Goal: Information Seeking & Learning: Learn about a topic

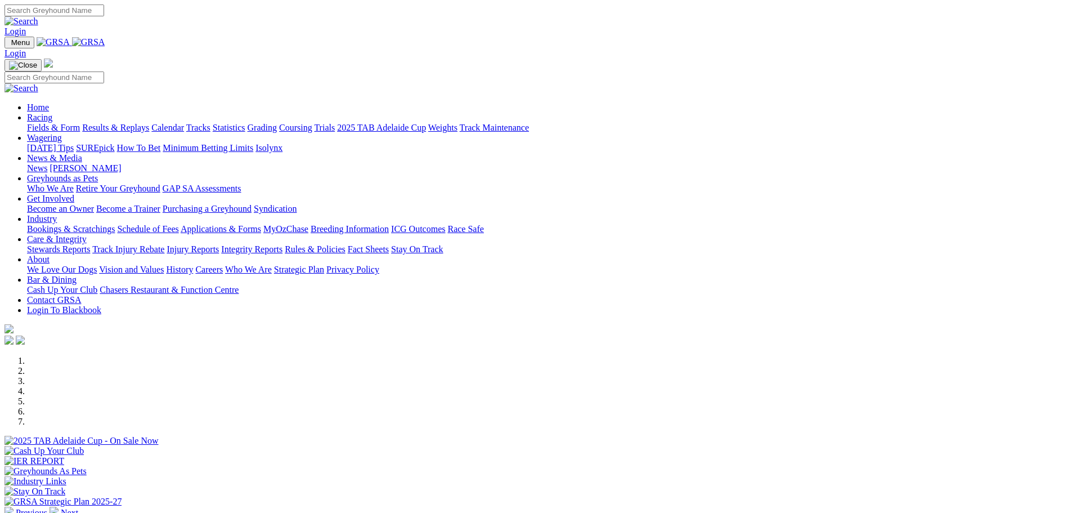
click at [80, 123] on link "Fields & Form" at bounding box center [53, 128] width 53 height 10
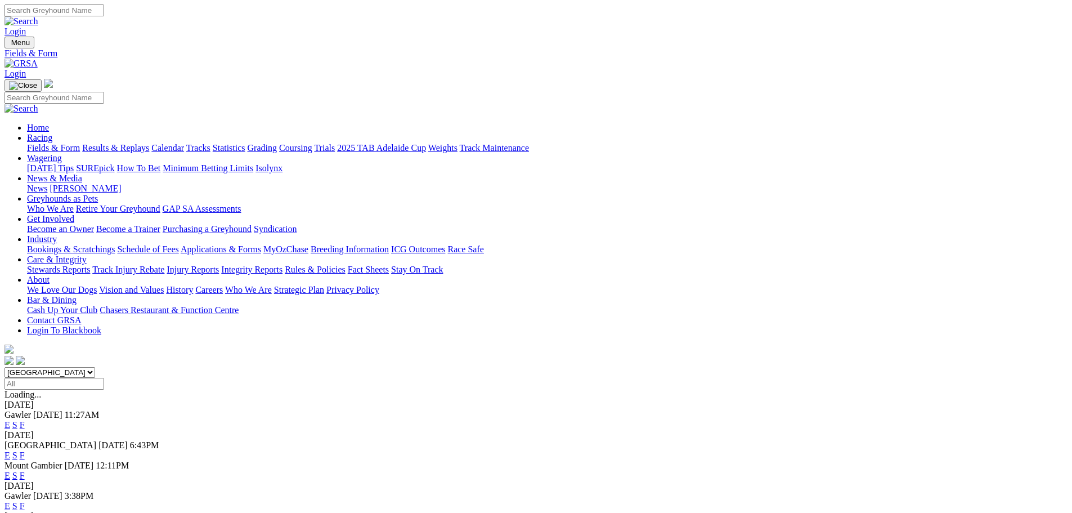
click at [95, 367] on select "South Australia New South Wales Northern Territory Queensland Tasmania Victoria…" at bounding box center [50, 372] width 91 height 11
select select "WA"
click at [95, 367] on select "South Australia New South Wales Northern Territory Queensland Tasmania Victoria…" at bounding box center [50, 372] width 91 height 11
click at [25, 480] on link "F" at bounding box center [22, 485] width 5 height 10
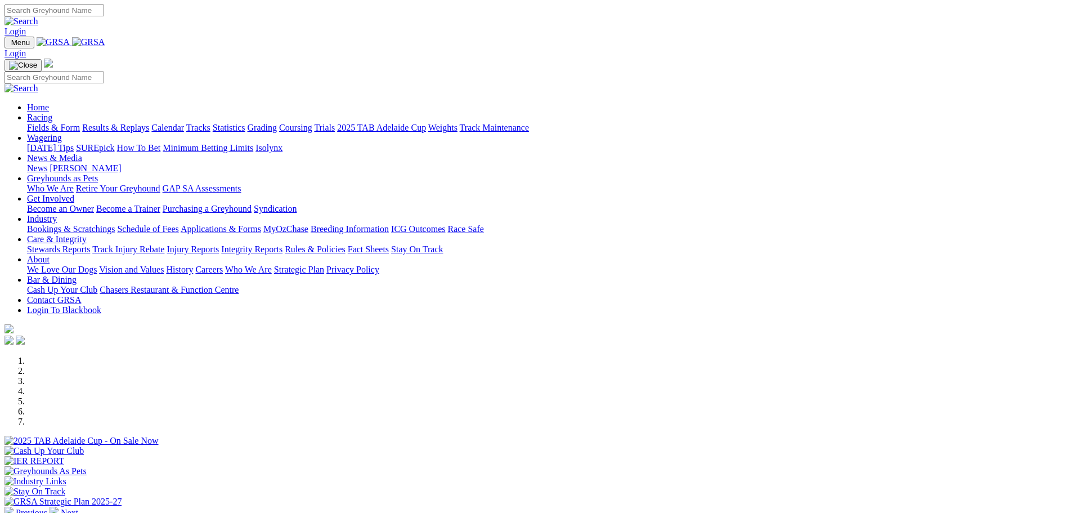
click at [80, 123] on link "Fields & Form" at bounding box center [53, 128] width 53 height 10
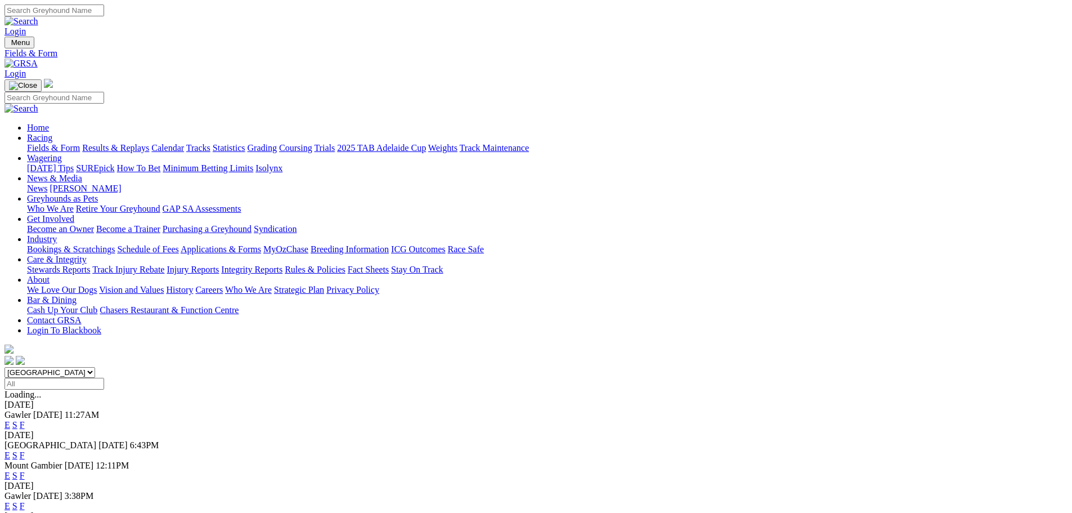
click at [95, 367] on select "[GEOGRAPHIC_DATA] [GEOGRAPHIC_DATA] [GEOGRAPHIC_DATA] [GEOGRAPHIC_DATA] [GEOGRA…" at bounding box center [50, 372] width 91 height 11
select select "WA"
click at [95, 367] on select "[GEOGRAPHIC_DATA] [GEOGRAPHIC_DATA] [GEOGRAPHIC_DATA] [GEOGRAPHIC_DATA] [GEOGRA…" at bounding box center [50, 372] width 91 height 11
click at [10, 480] on link "E" at bounding box center [8, 485] width 6 height 10
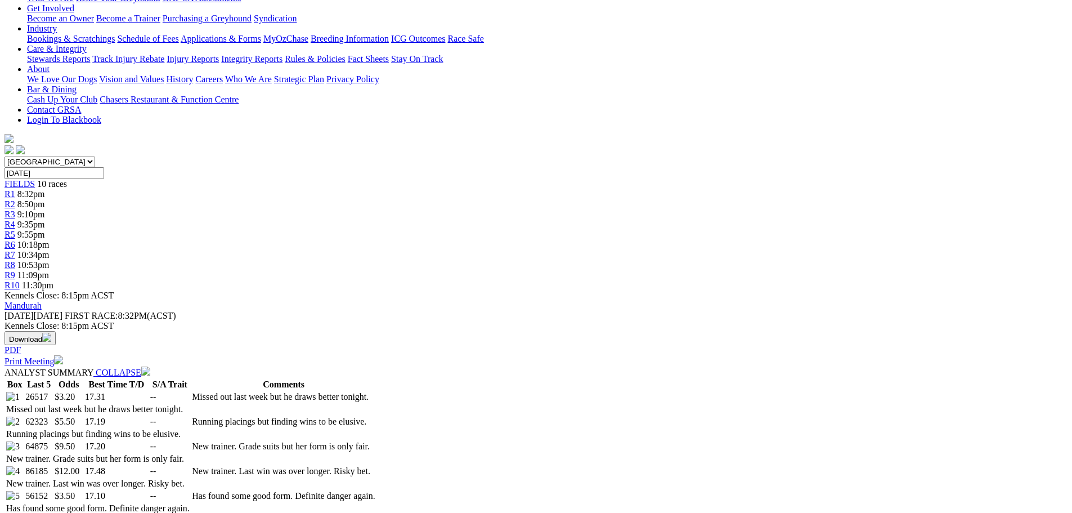
scroll to position [281, 0]
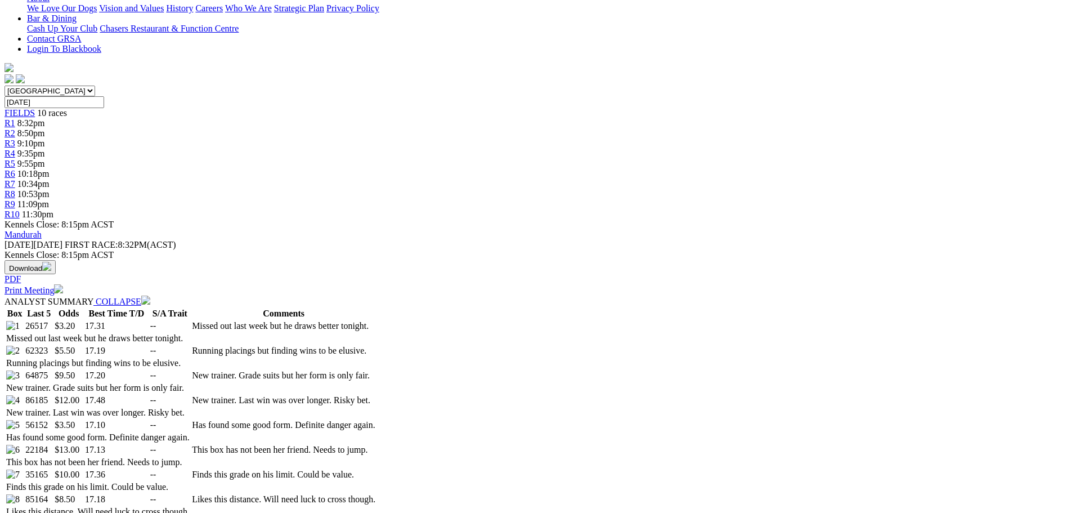
select select "20"
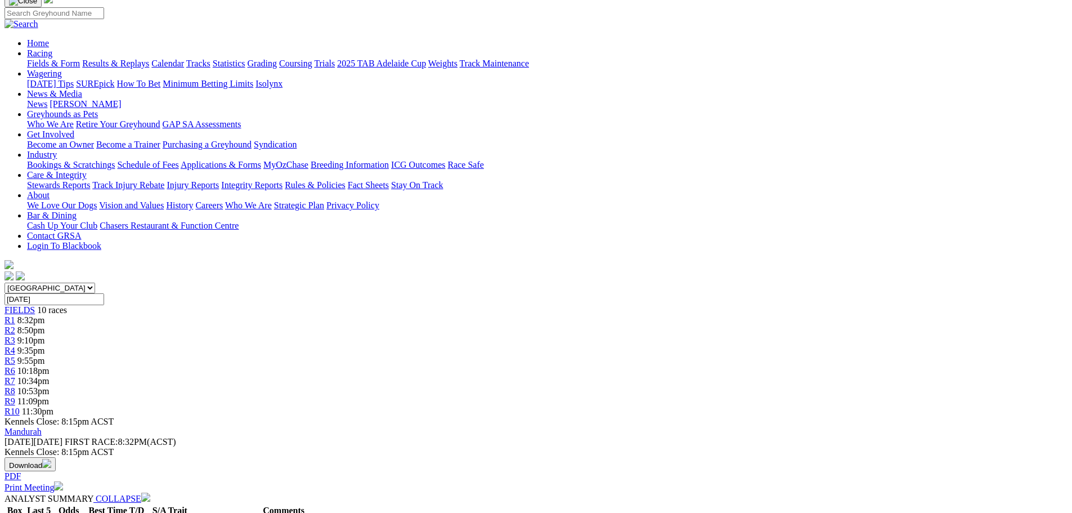
scroll to position [56, 0]
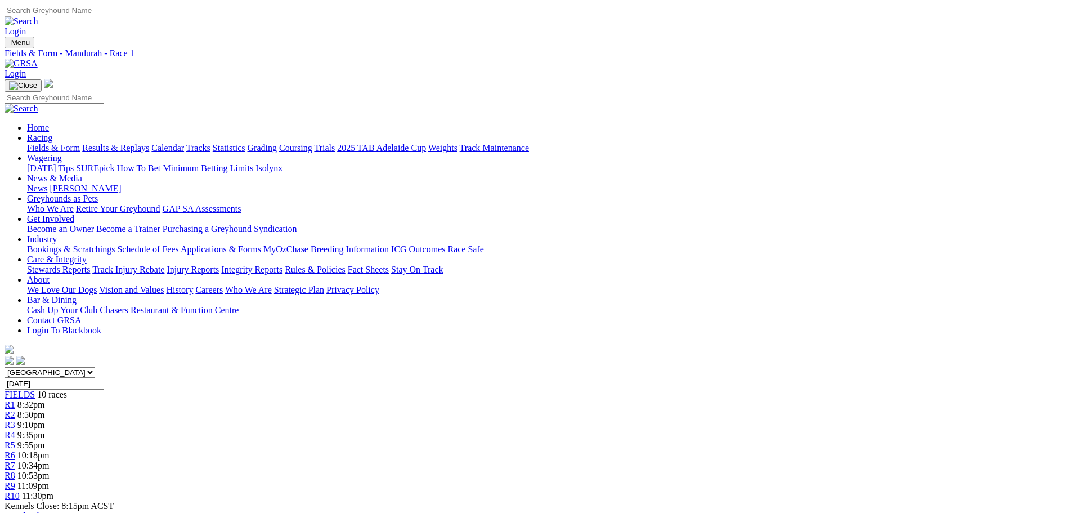
click at [35, 389] on span "FIELDS" at bounding box center [20, 394] width 30 height 10
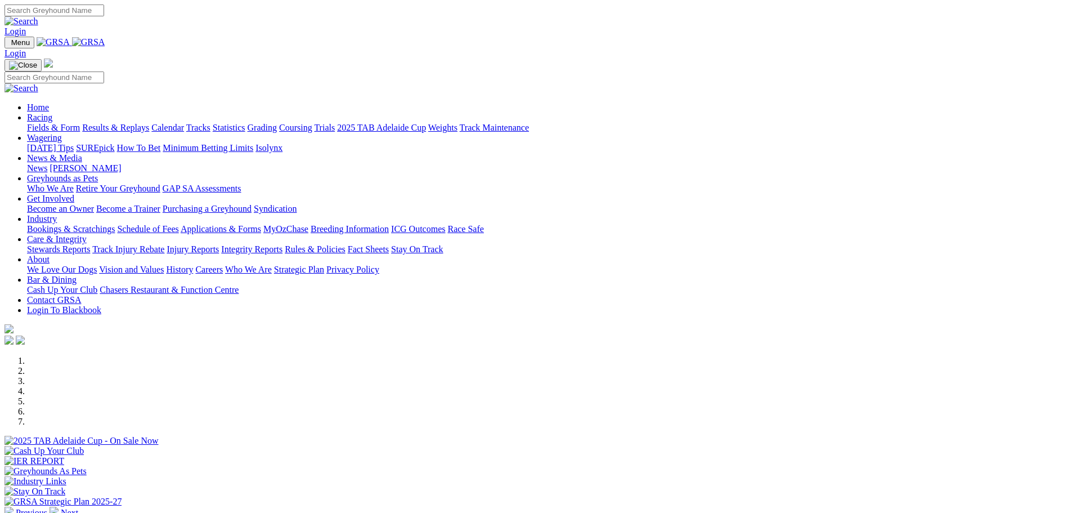
click at [52, 113] on link "Racing" at bounding box center [39, 118] width 25 height 10
click at [80, 123] on link "Fields & Form" at bounding box center [53, 128] width 53 height 10
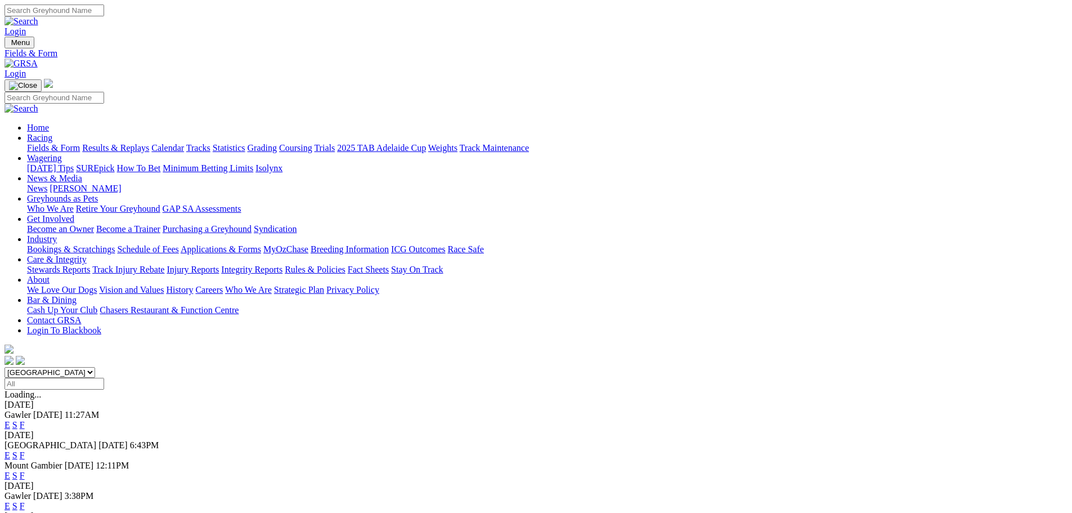
click at [95, 367] on select "[GEOGRAPHIC_DATA] [GEOGRAPHIC_DATA] [GEOGRAPHIC_DATA] [GEOGRAPHIC_DATA] [GEOGRA…" at bounding box center [50, 372] width 91 height 11
select select "WA"
click at [95, 367] on select "South Australia New South Wales Northern Territory Queensland Tasmania Victoria…" at bounding box center [50, 372] width 91 height 11
click at [25, 511] on link "F" at bounding box center [22, 516] width 5 height 10
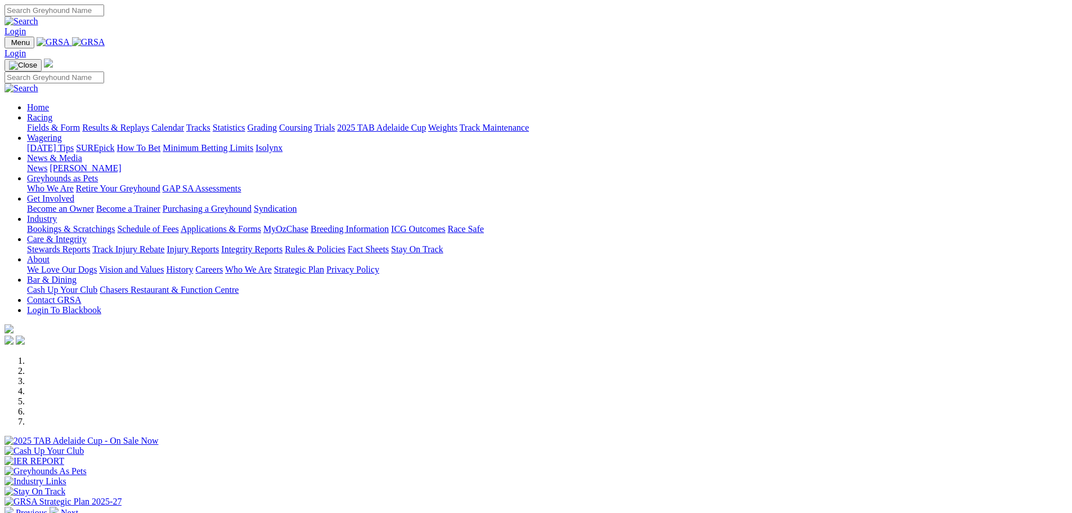
click at [80, 123] on link "Fields & Form" at bounding box center [53, 128] width 53 height 10
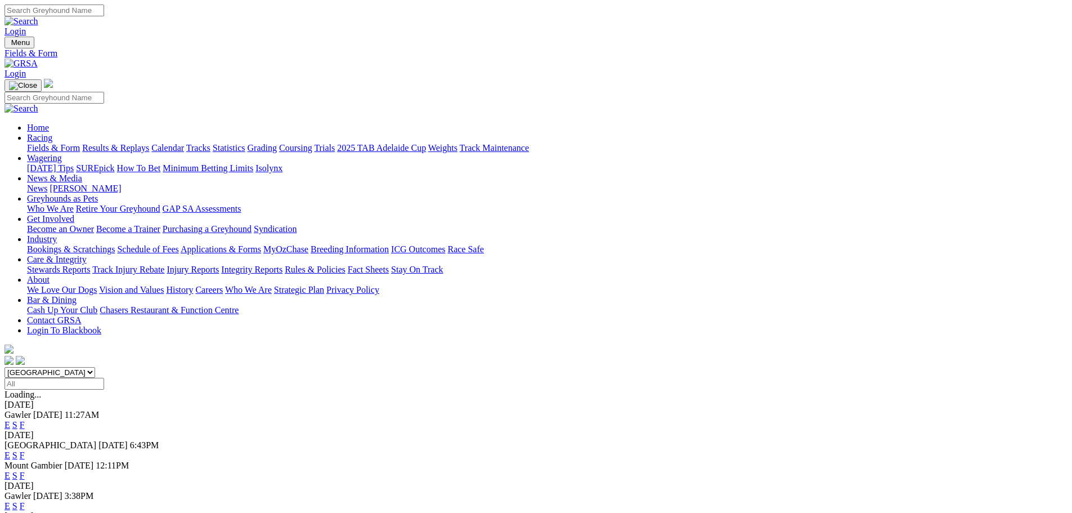
click at [95, 367] on select "South Australia New South Wales Northern Territory Queensland Tasmania Victoria…" at bounding box center [50, 372] width 91 height 11
select select "WA"
click at [95, 367] on select "South Australia New South Wales Northern Territory Queensland Tasmania Victoria…" at bounding box center [50, 372] width 91 height 11
click at [10, 511] on link "E" at bounding box center [8, 516] width 6 height 10
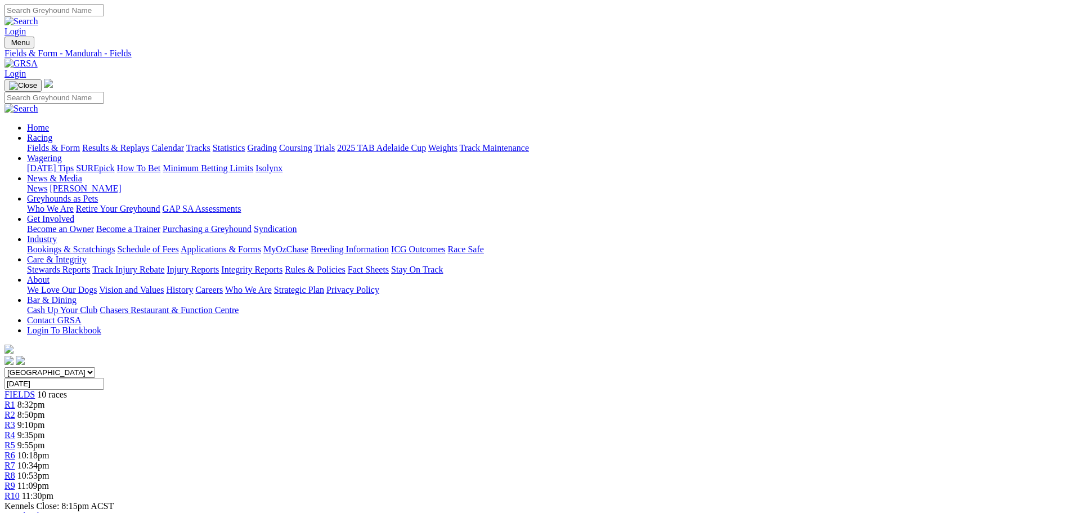
click at [104, 377] on input "Friday, 5 Sep 2025" at bounding box center [55, 383] width 100 height 12
type input "Today, 3 Sep 2025"
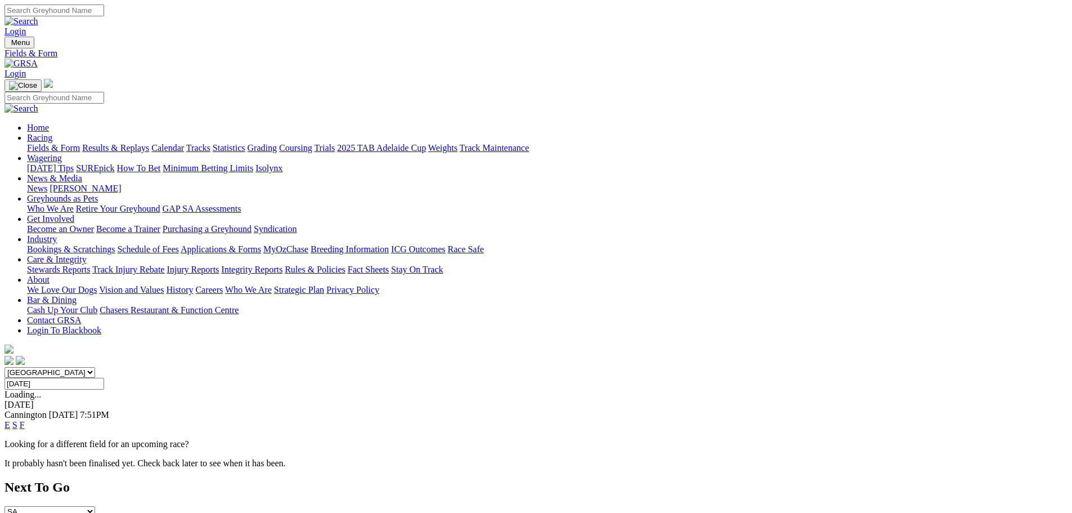
click at [25, 420] on link "F" at bounding box center [22, 425] width 5 height 10
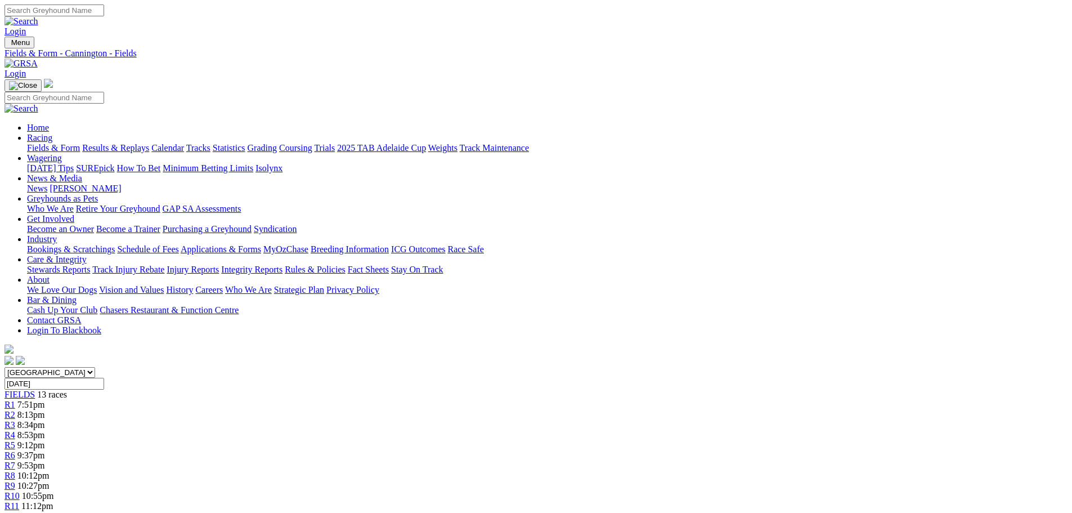
click at [104, 377] on input "Wednesday, 3 Sep 2025" at bounding box center [55, 383] width 100 height 12
type input "[DATE]"
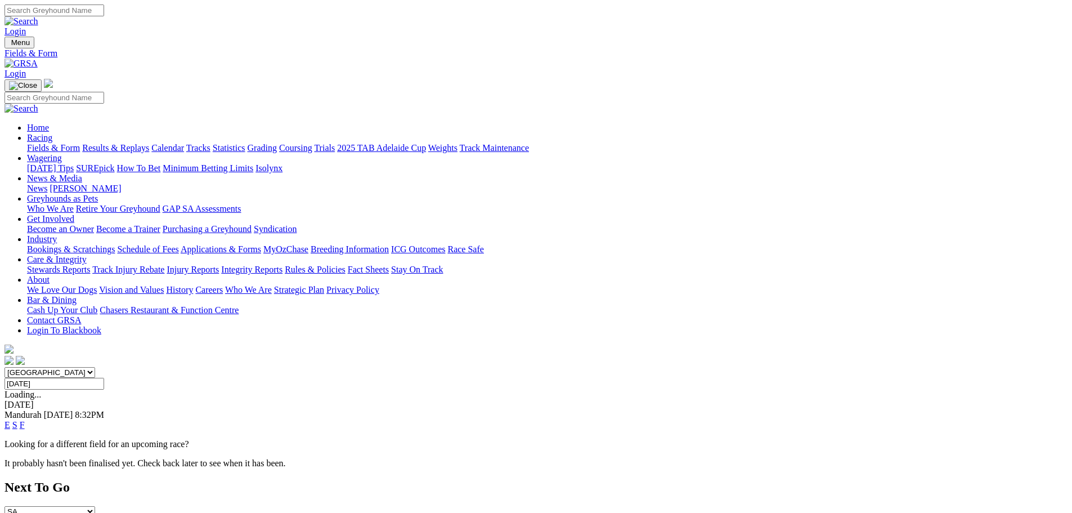
click at [104, 377] on input "[DATE]" at bounding box center [55, 383] width 100 height 12
click at [80, 143] on link "Fields & Form" at bounding box center [53, 148] width 53 height 10
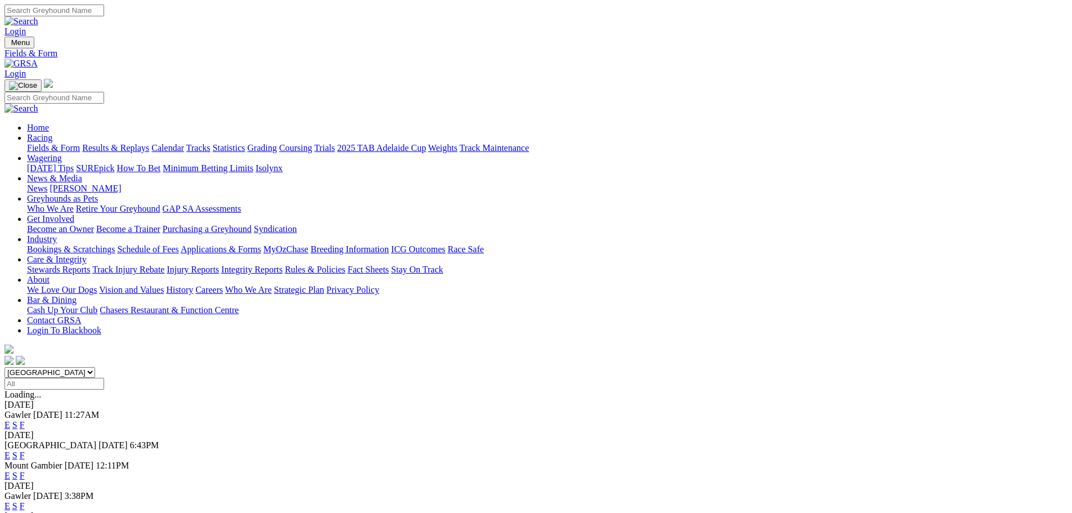
click at [95, 367] on select "South Australia New South Wales Northern Territory Queensland Tasmania Victoria…" at bounding box center [50, 372] width 91 height 11
select select "WA"
click at [95, 367] on select "South Australia New South Wales Northern Territory Queensland Tasmania Victoria…" at bounding box center [50, 372] width 91 height 11
click at [25, 450] on link "F" at bounding box center [22, 455] width 5 height 10
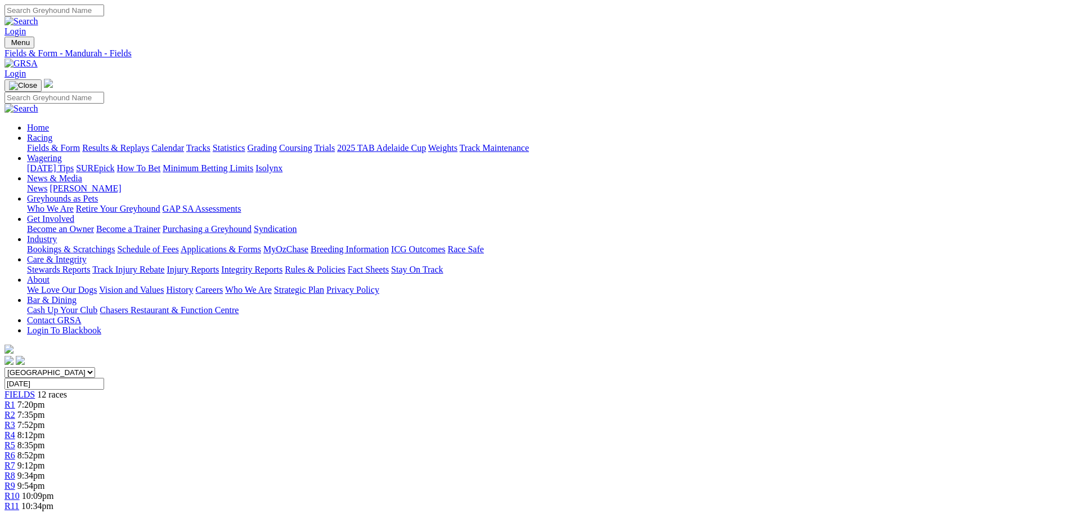
click at [104, 377] on input "Thursday, 4 Sep 2025" at bounding box center [55, 383] width 100 height 12
type input "[DATE]"
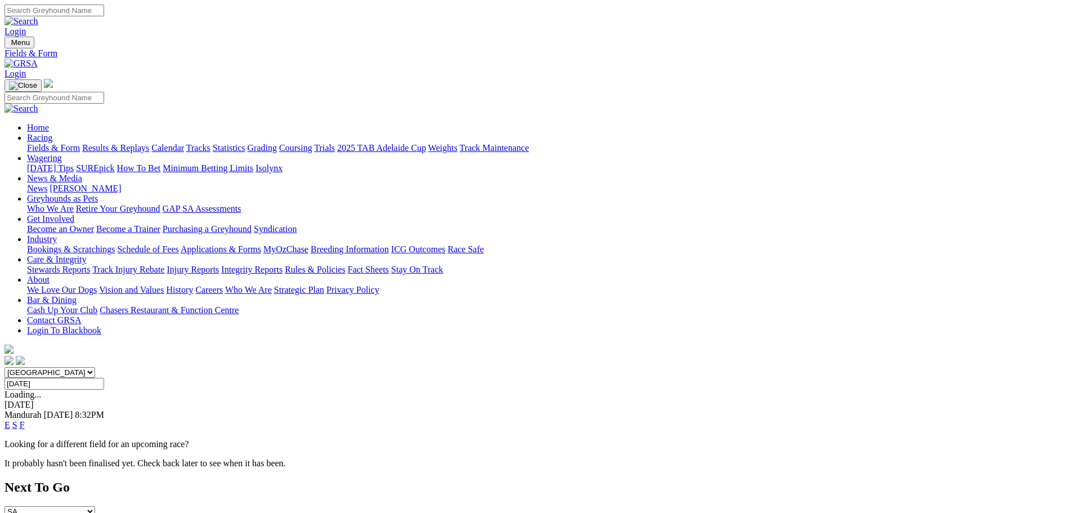
click at [25, 420] on link "F" at bounding box center [22, 425] width 5 height 10
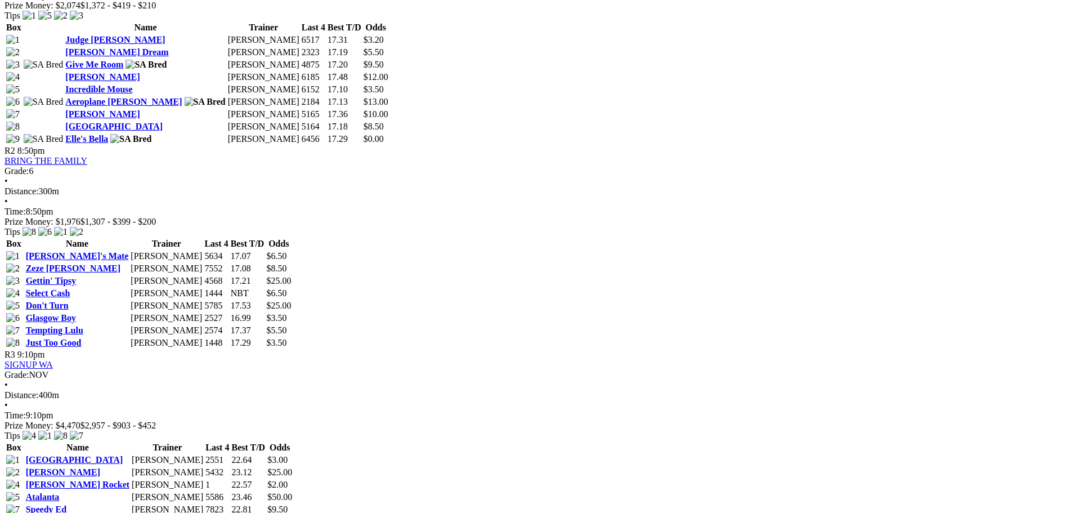
scroll to position [675, 0]
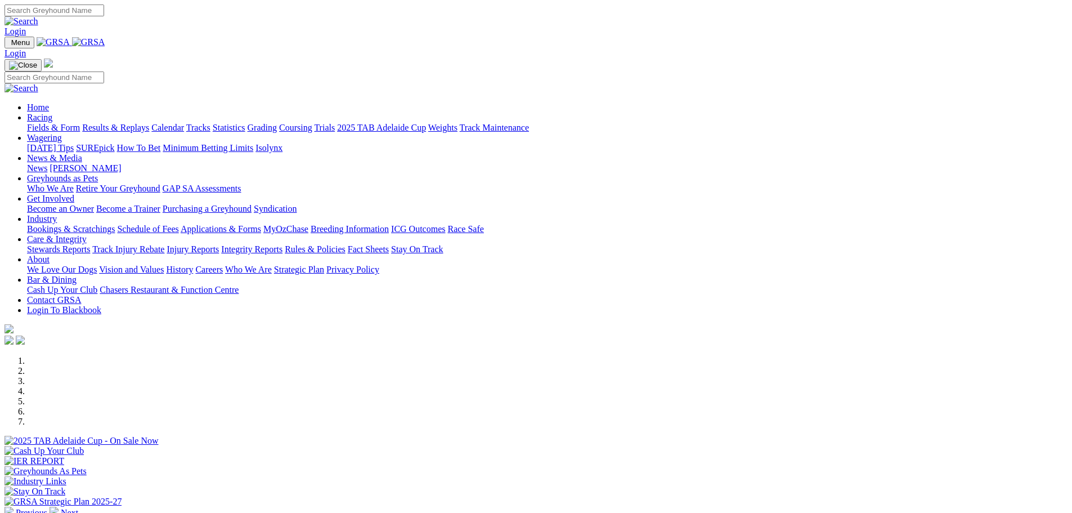
click at [80, 123] on link "Fields & Form" at bounding box center [53, 128] width 53 height 10
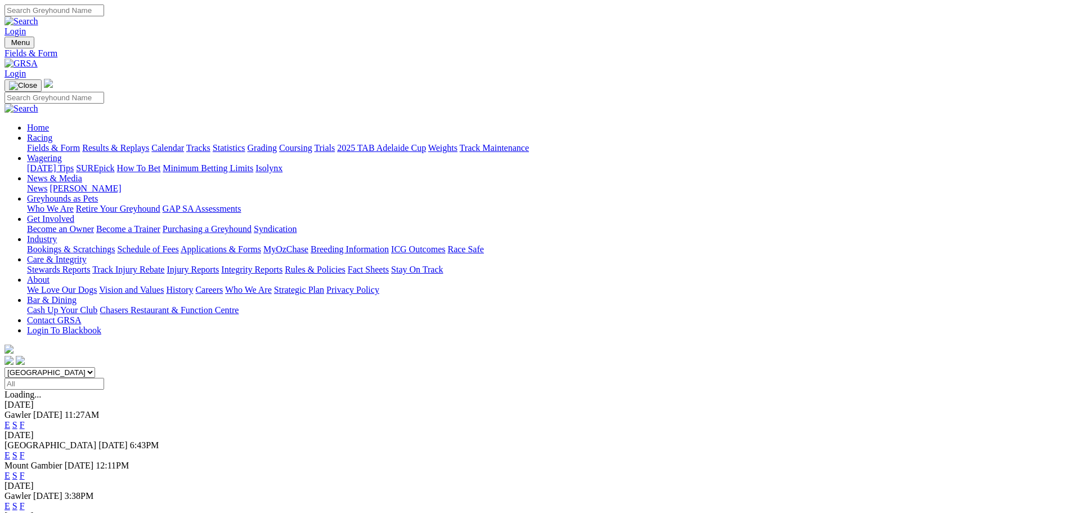
click at [95, 367] on select "South Australia New South Wales Northern Territory Queensland Tasmania Victoria…" at bounding box center [50, 372] width 91 height 11
select select "WA"
click at [95, 367] on select "South Australia New South Wales Northern Territory Queensland Tasmania Victoria…" at bounding box center [50, 372] width 91 height 11
click at [10, 480] on link "E" at bounding box center [8, 485] width 6 height 10
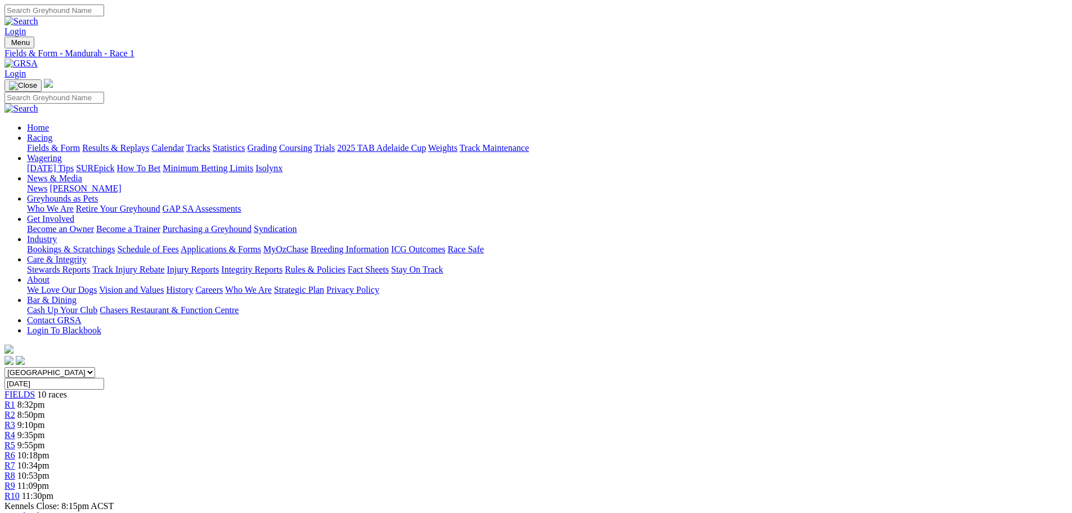
click at [483, 430] on div "R4 9:35pm" at bounding box center [536, 435] width 1063 height 10
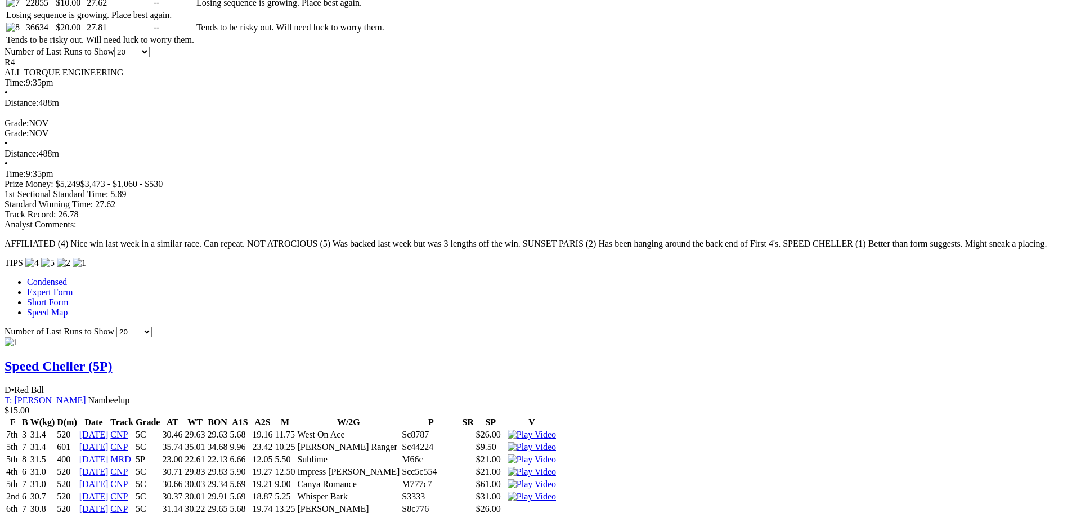
scroll to position [105, 0]
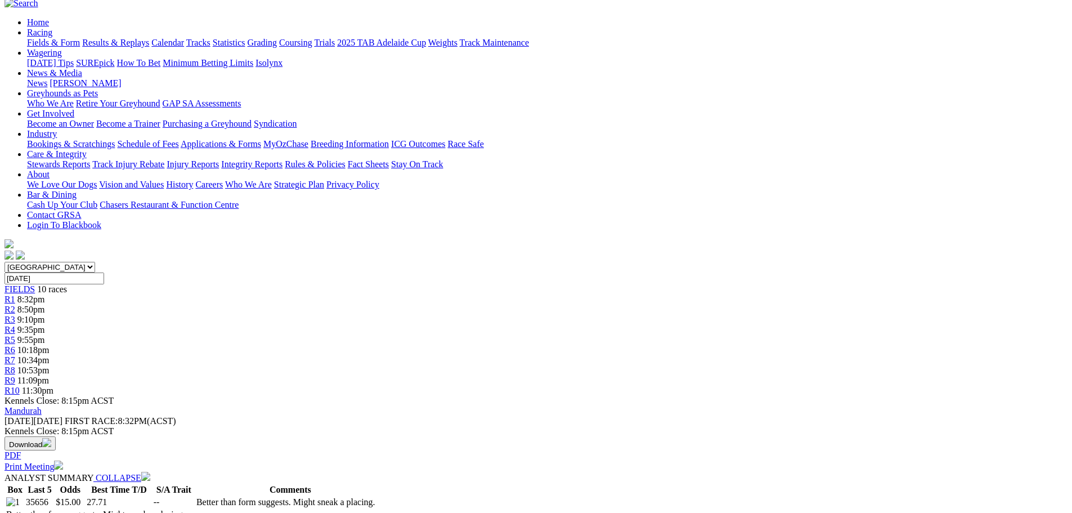
click at [538, 335] on div "R5 9:55pm" at bounding box center [536, 340] width 1063 height 10
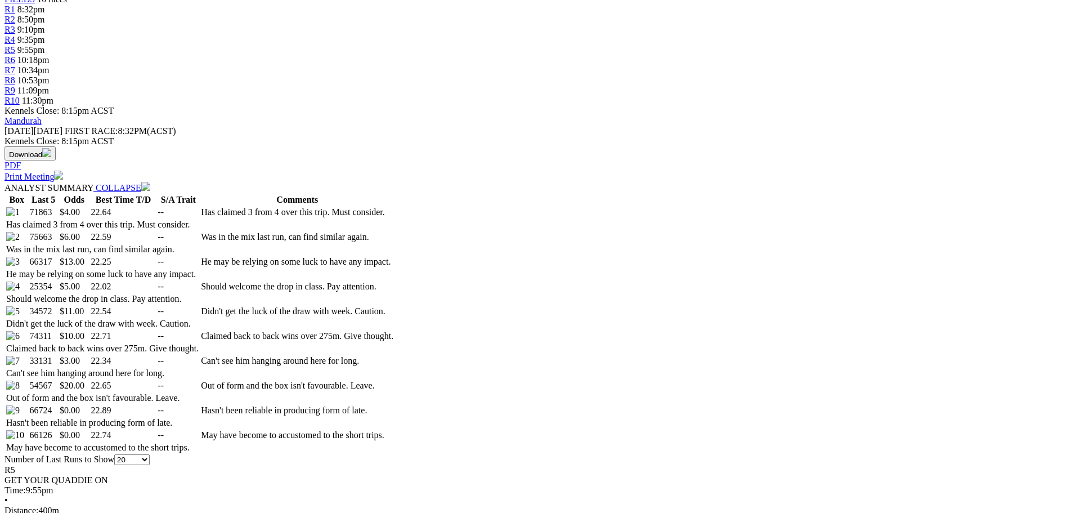
scroll to position [450, 0]
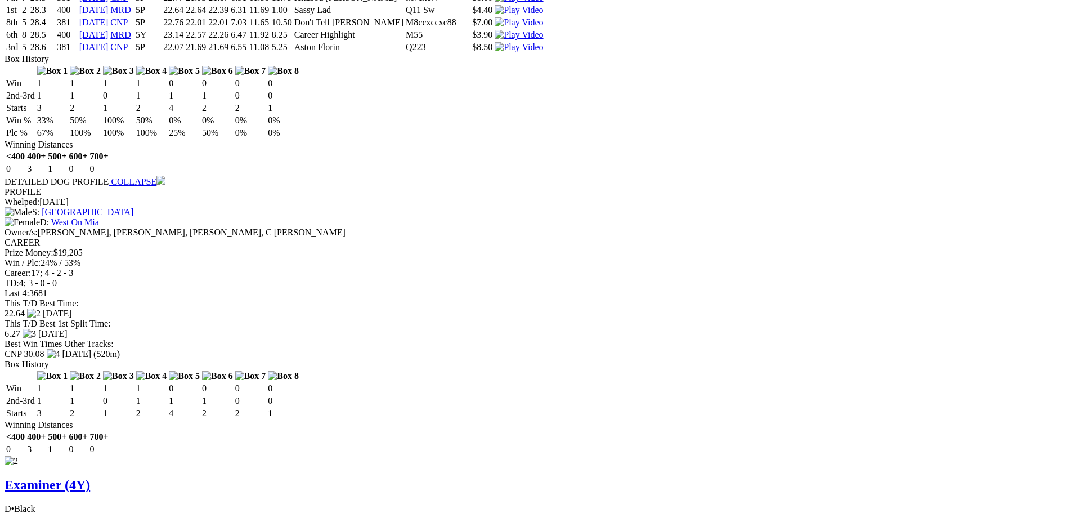
scroll to position [53, 0]
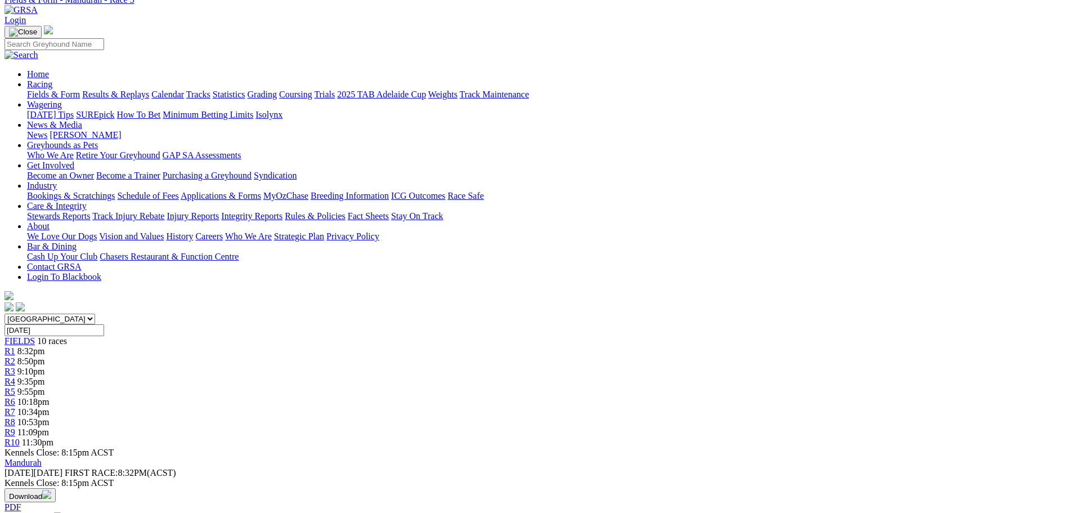
click at [15, 397] on span "R6" at bounding box center [10, 402] width 11 height 10
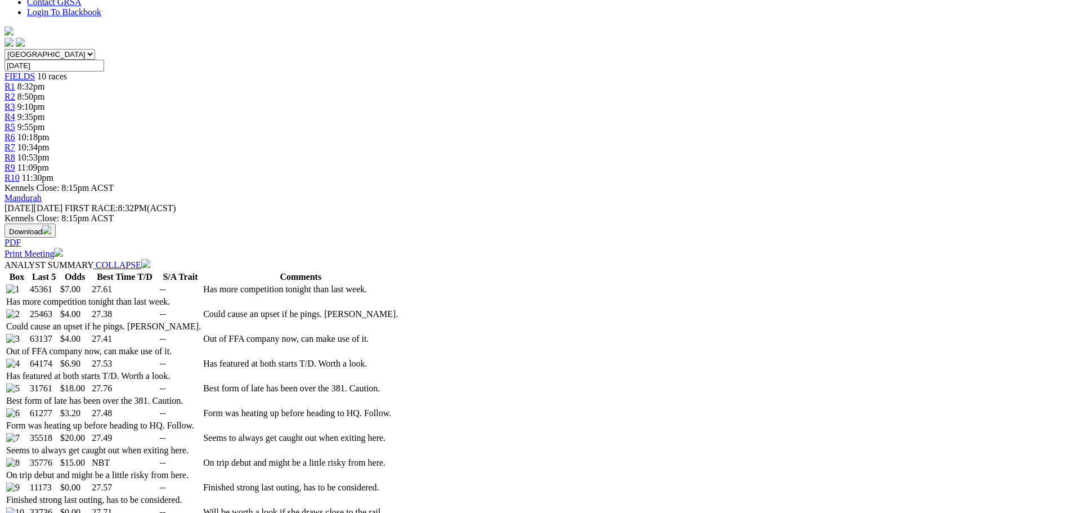
scroll to position [338, 0]
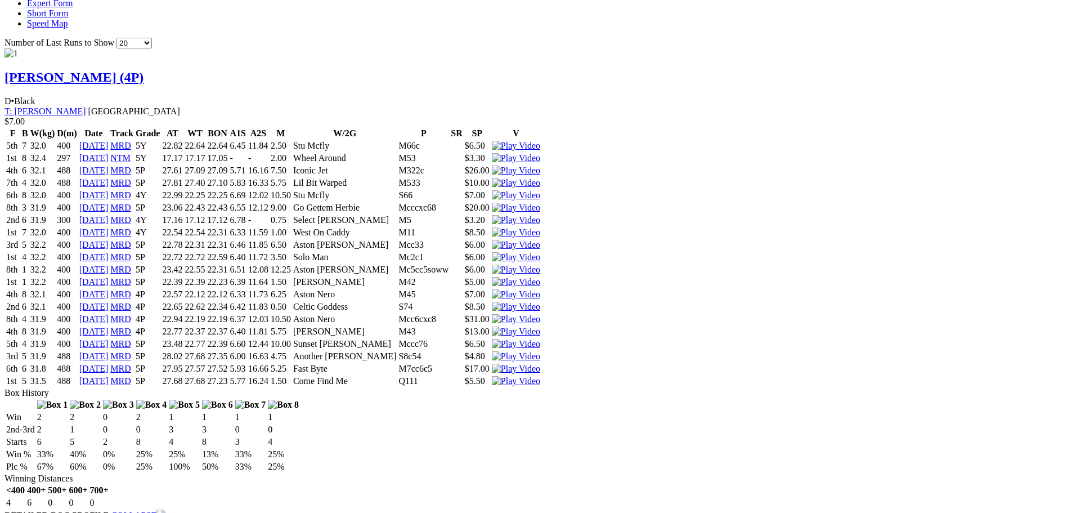
scroll to position [53, 0]
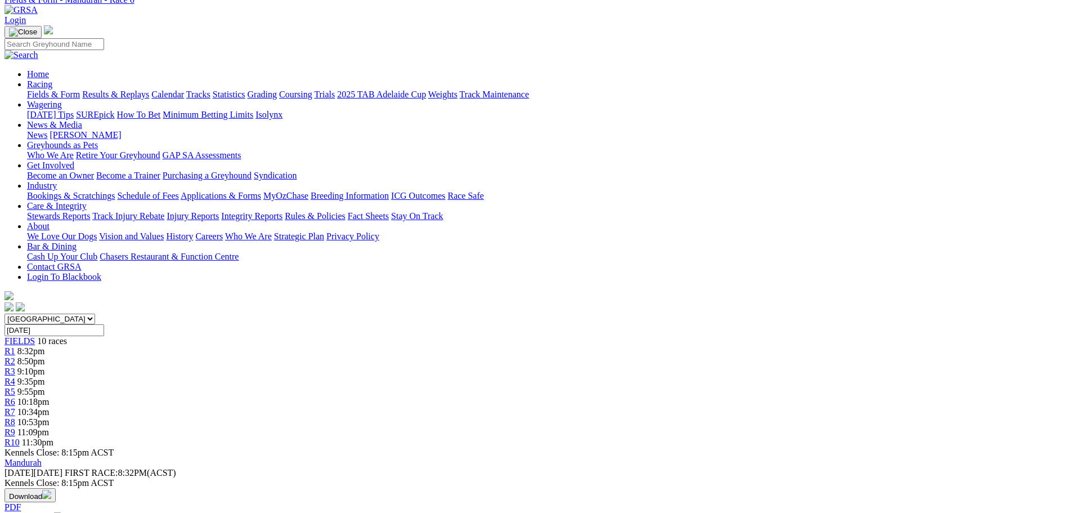
click at [50, 407] on span "10:34pm" at bounding box center [33, 412] width 32 height 10
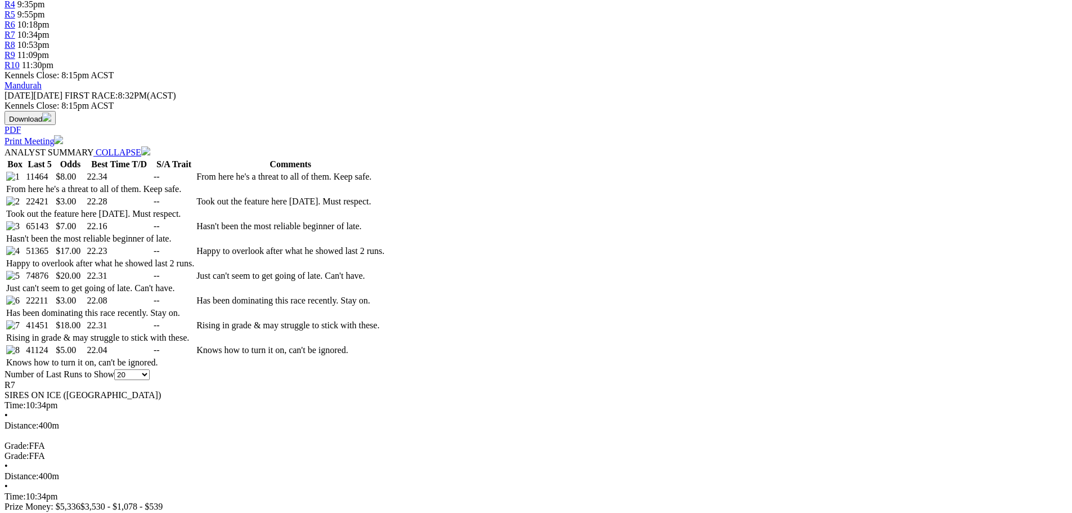
scroll to position [450, 0]
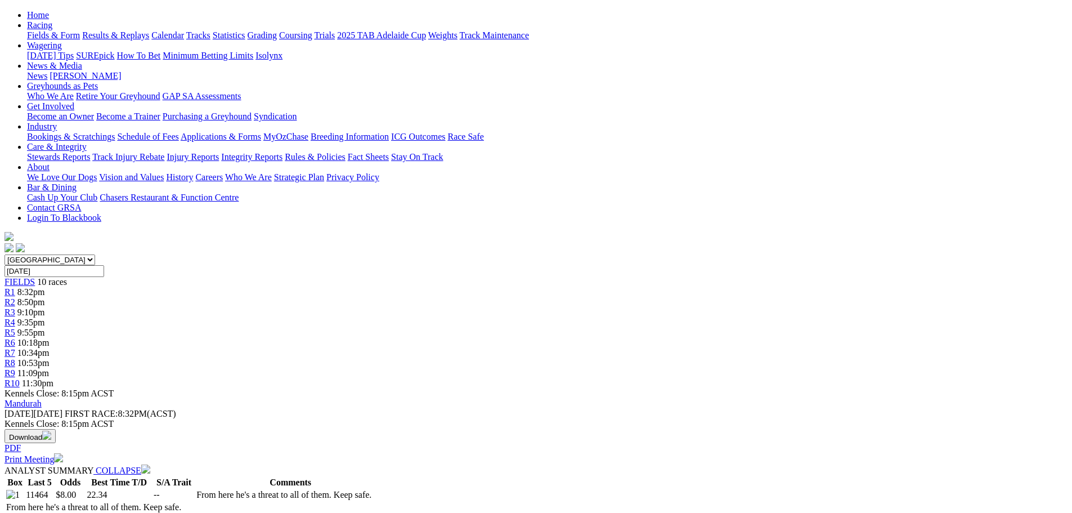
scroll to position [0, 0]
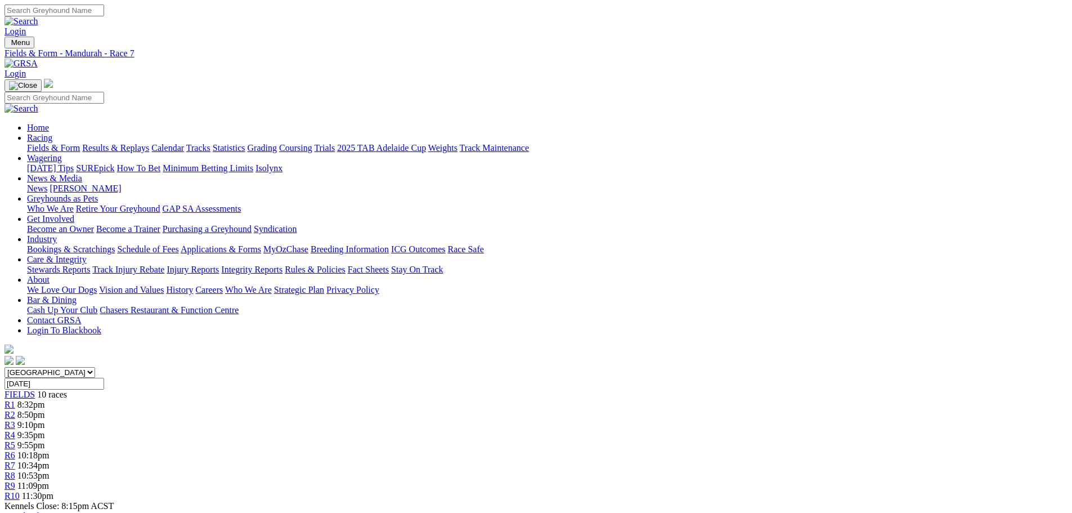
click at [50, 470] on span "10:53pm" at bounding box center [33, 475] width 32 height 10
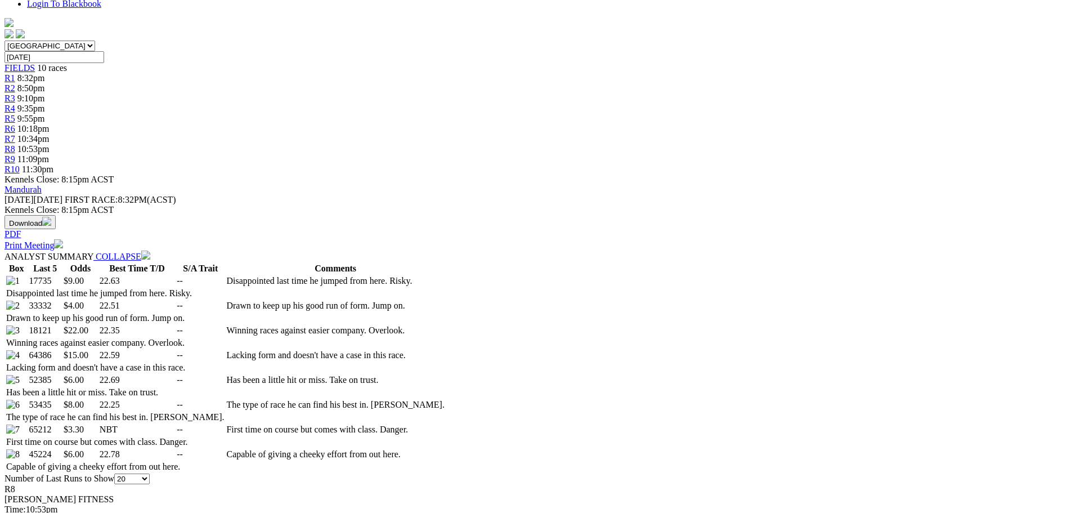
scroll to position [338, 0]
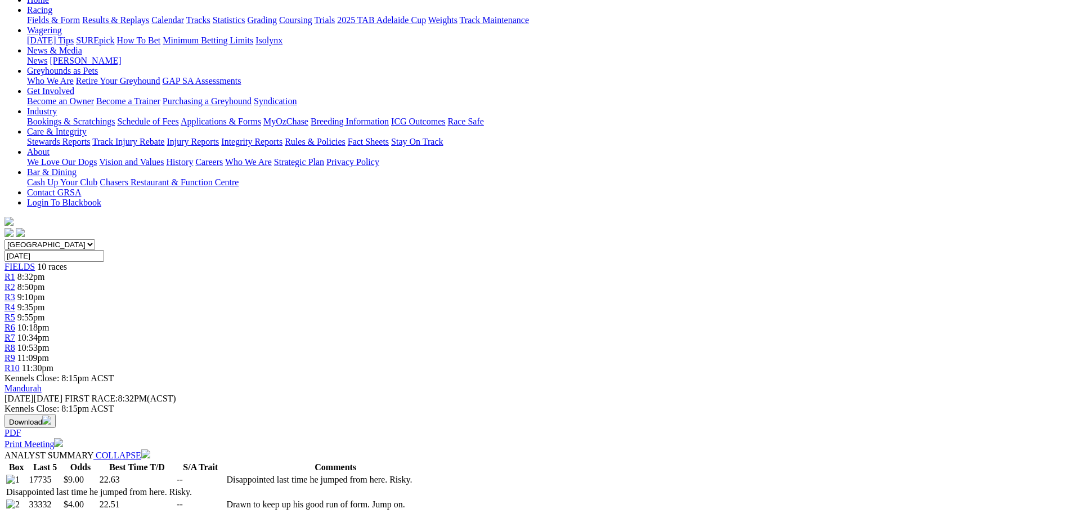
scroll to position [0, 0]
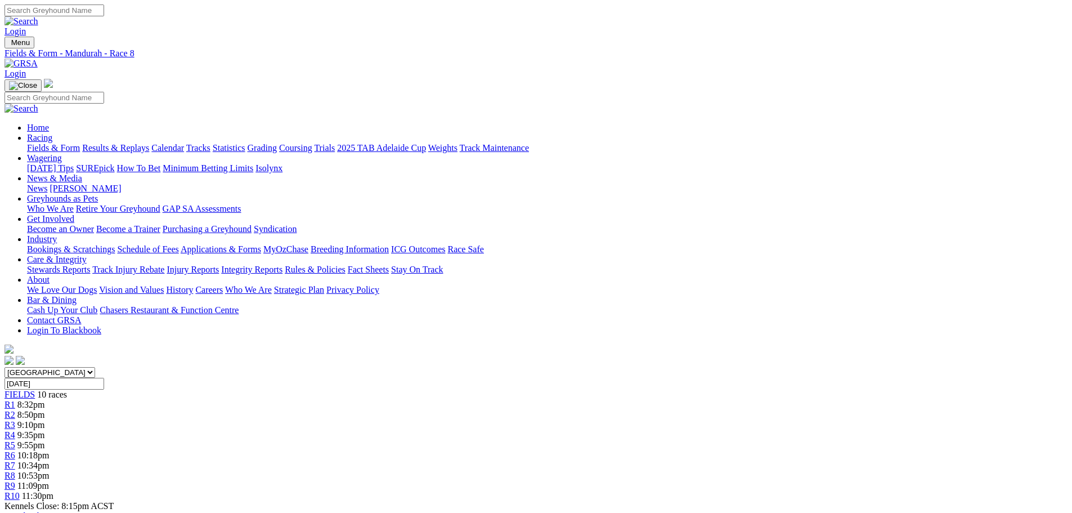
click at [49, 480] on span "11:09pm" at bounding box center [33, 485] width 32 height 10
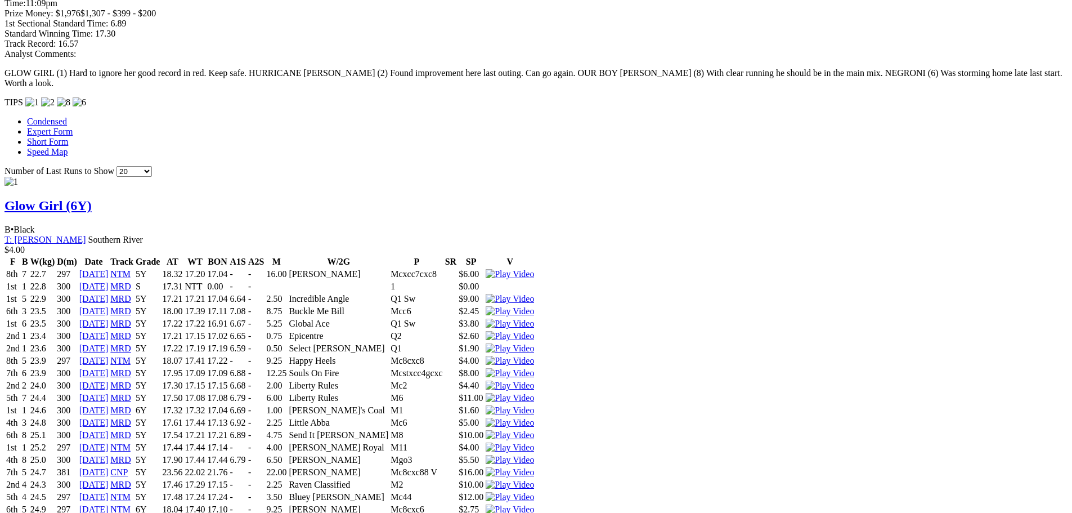
scroll to position [26, 0]
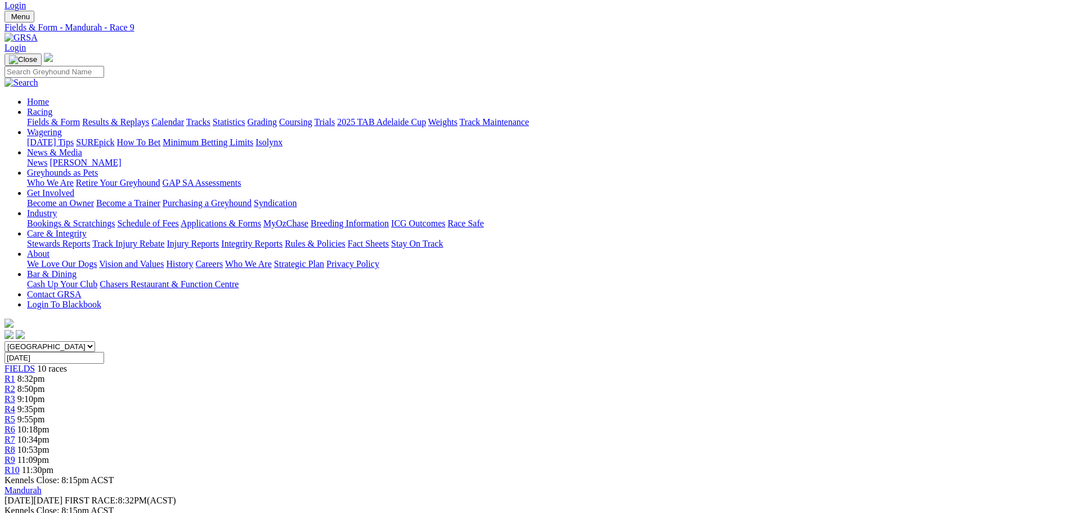
click at [53, 465] on span "11:30pm" at bounding box center [38, 470] width 32 height 10
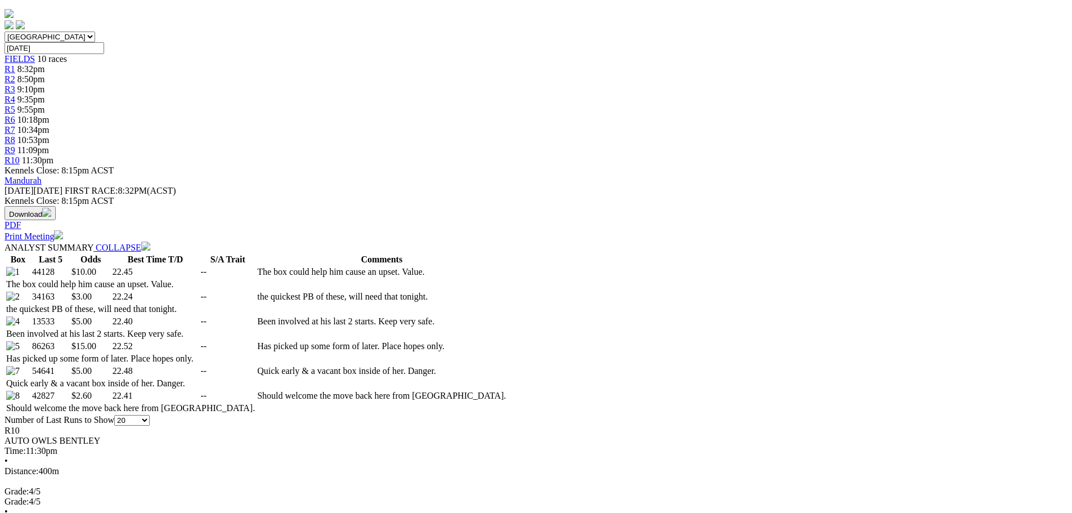
scroll to position [338, 0]
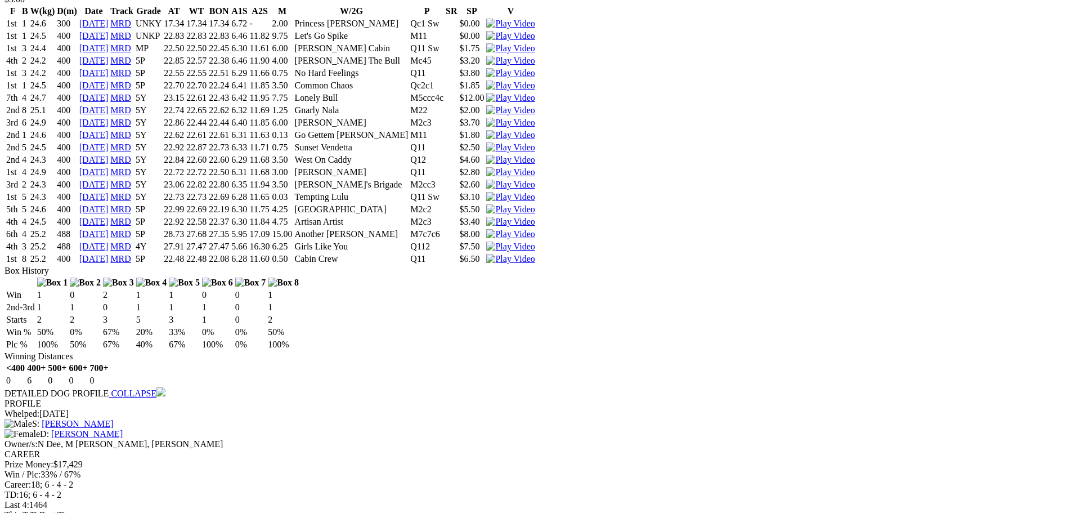
scroll to position [4163, 0]
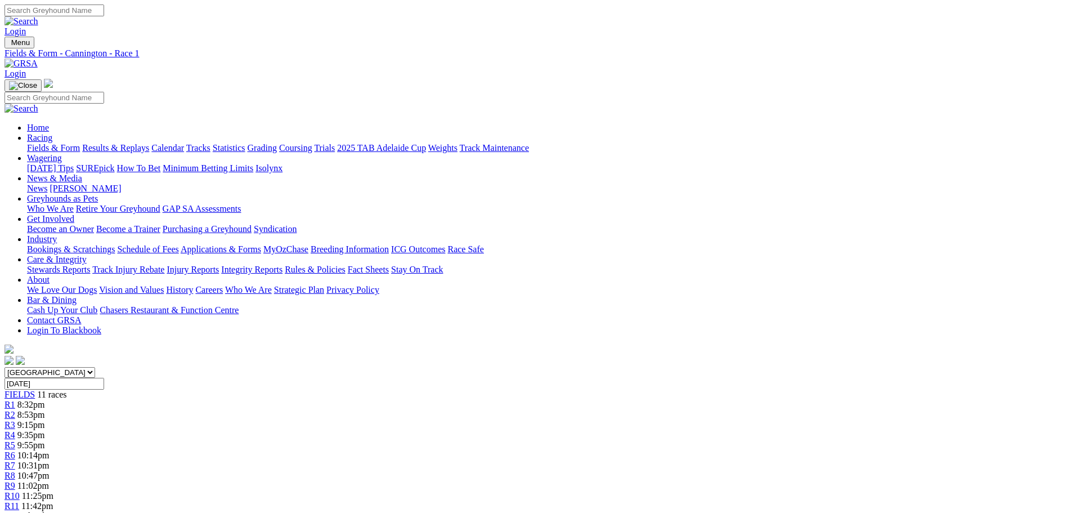
click at [615, 460] on div "R7 10:31pm" at bounding box center [536, 465] width 1063 height 10
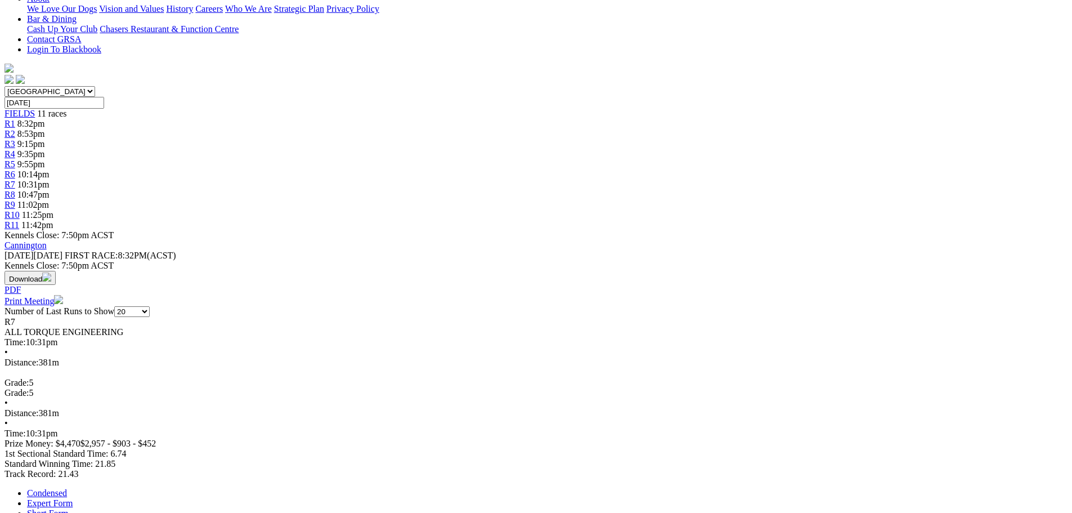
scroll to position [281, 0]
click at [73, 497] on link "Expert Form" at bounding box center [50, 502] width 46 height 10
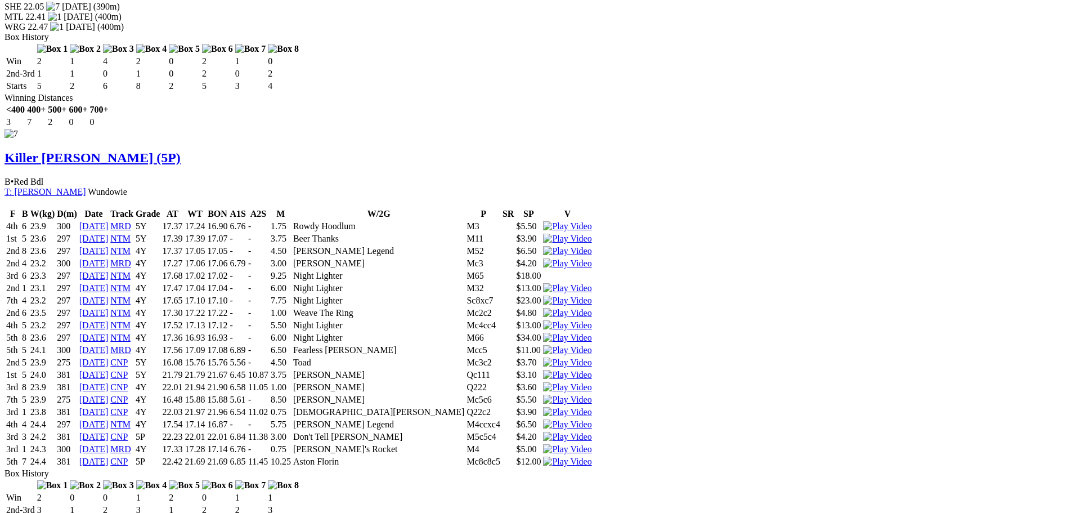
scroll to position [5120, 0]
